Goal: Understand process/instructions: Learn how to perform a task or action

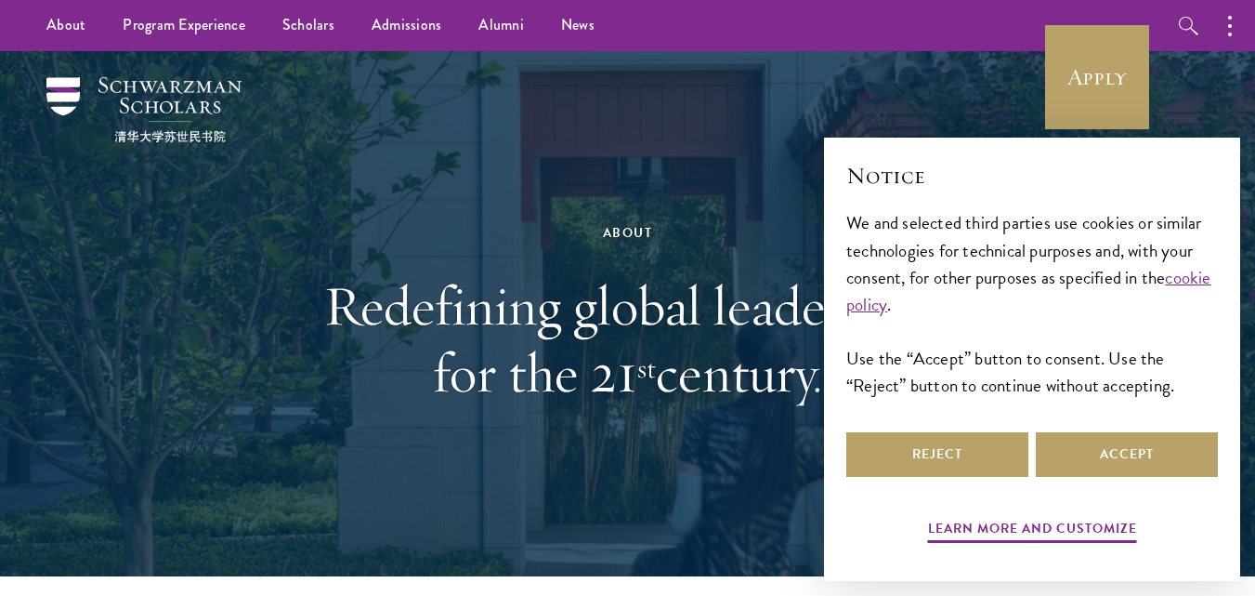
click at [1083, 495] on div "Learn more and customize Reject Accept" at bounding box center [1032, 488] width 372 height 121
click at [1099, 465] on button "Accept" at bounding box center [1127, 454] width 182 height 45
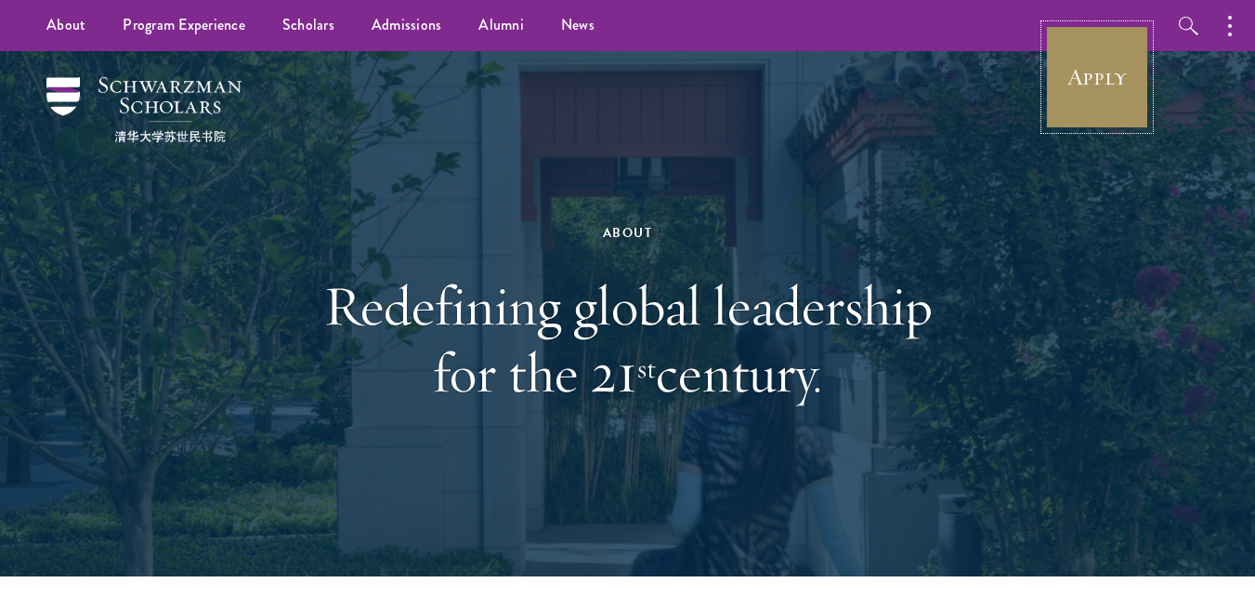
click at [1117, 101] on link "Apply" at bounding box center [1097, 77] width 104 height 104
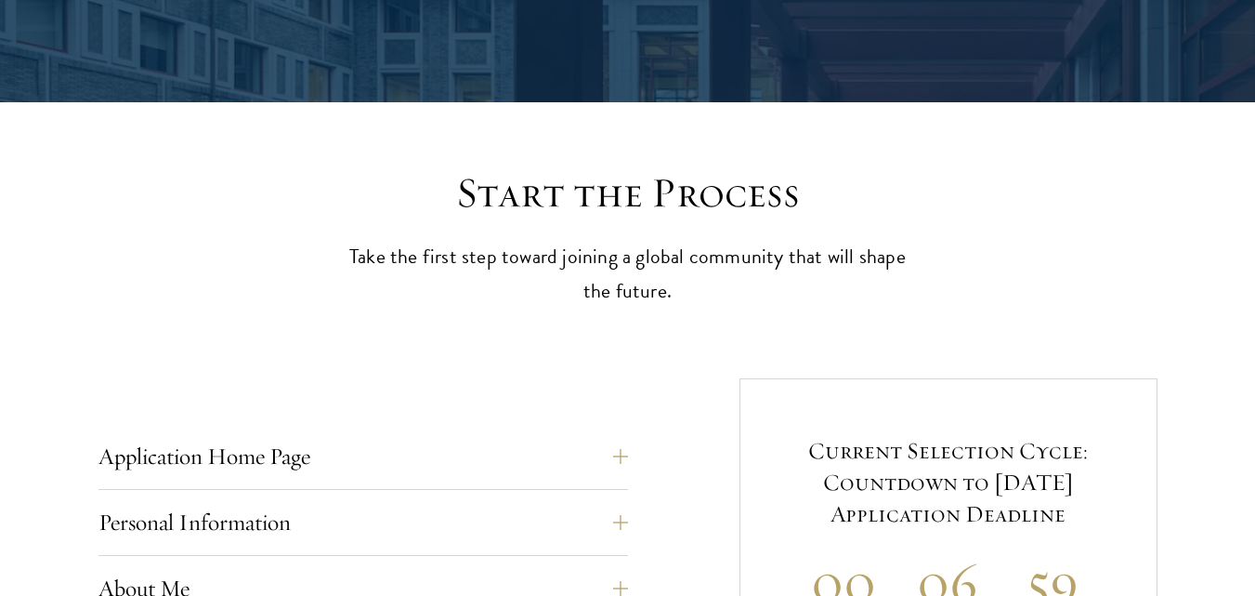
scroll to position [558, 0]
